Goal: Transaction & Acquisition: Purchase product/service

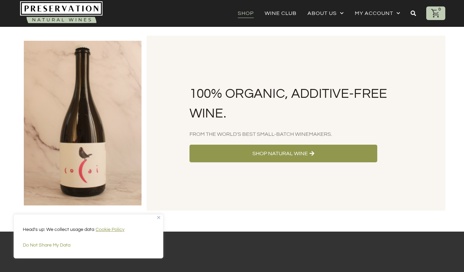
click at [240, 15] on link "Shop" at bounding box center [246, 13] width 16 height 10
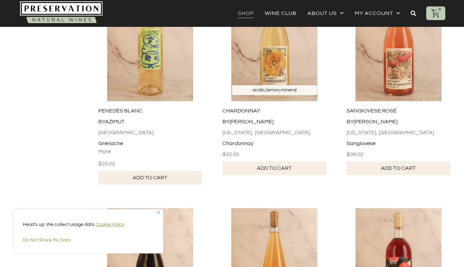
scroll to position [374, 0]
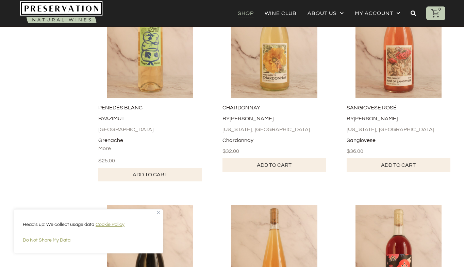
click at [88, 9] on img at bounding box center [61, 12] width 83 height 23
